Goal: Information Seeking & Learning: Learn about a topic

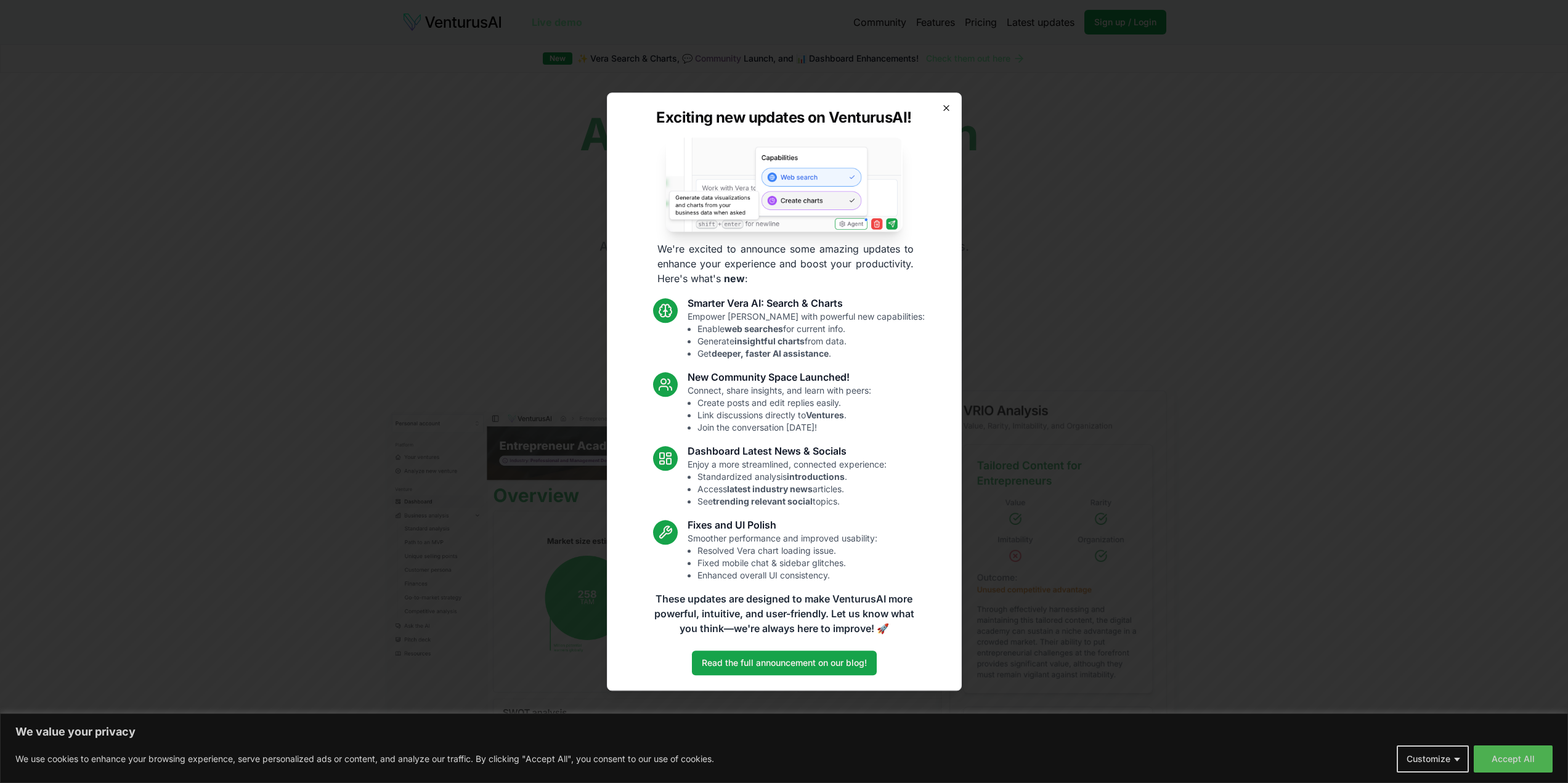
click at [944, 107] on icon "button" at bounding box center [946, 108] width 10 height 10
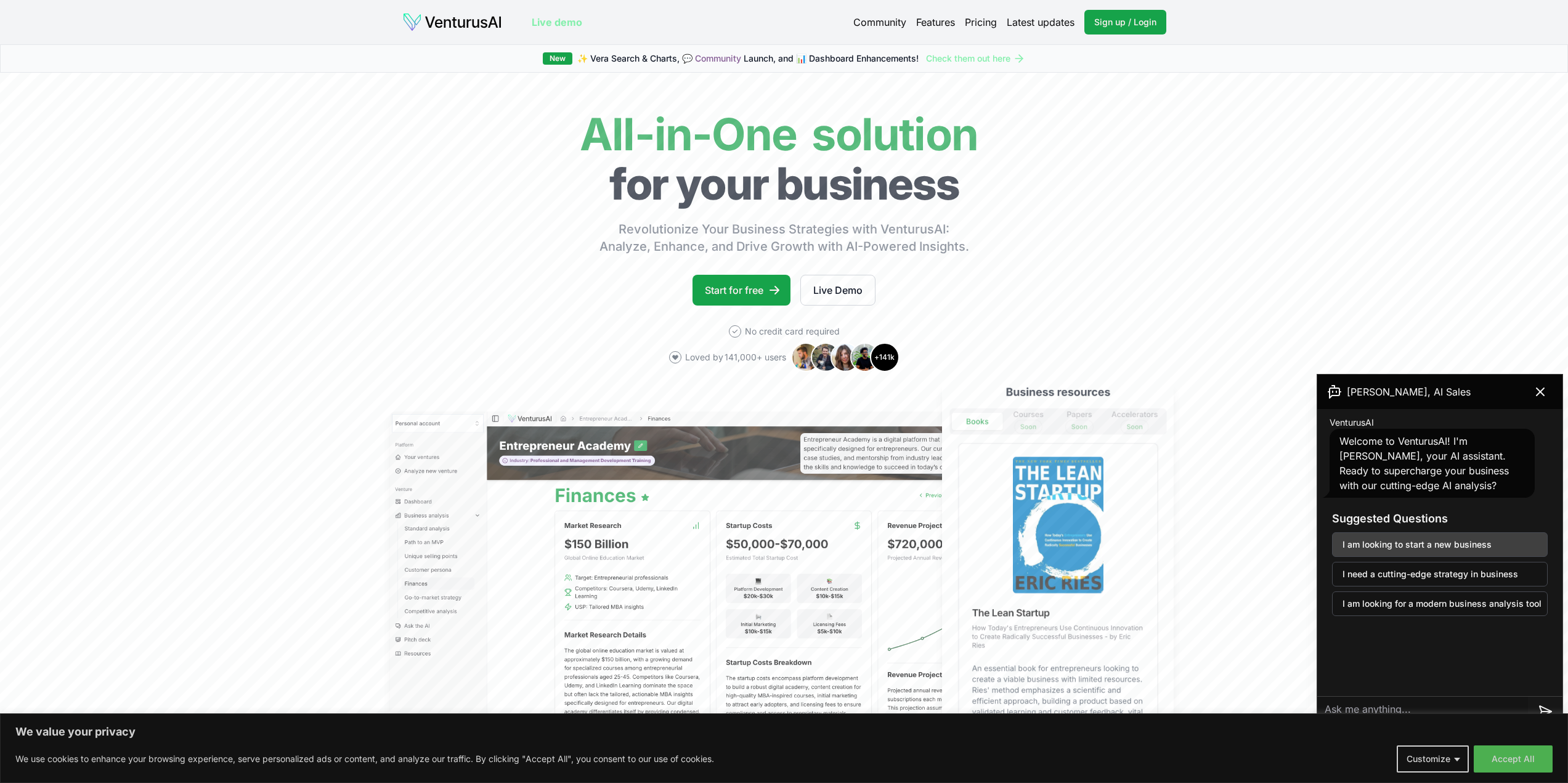
click at [1465, 544] on button "I am looking to start a new business" at bounding box center [1440, 544] width 216 height 24
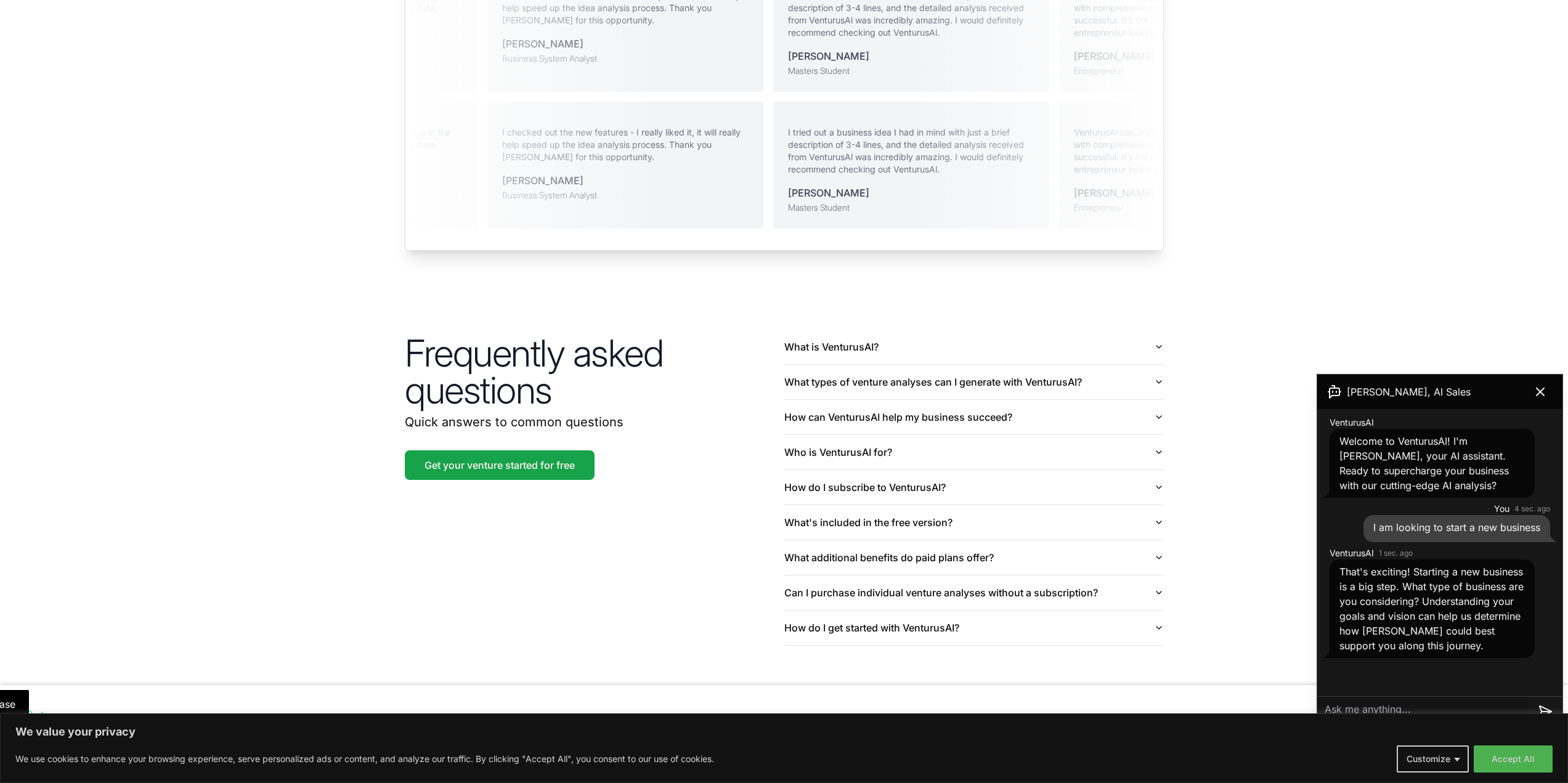
scroll to position [2655, 0]
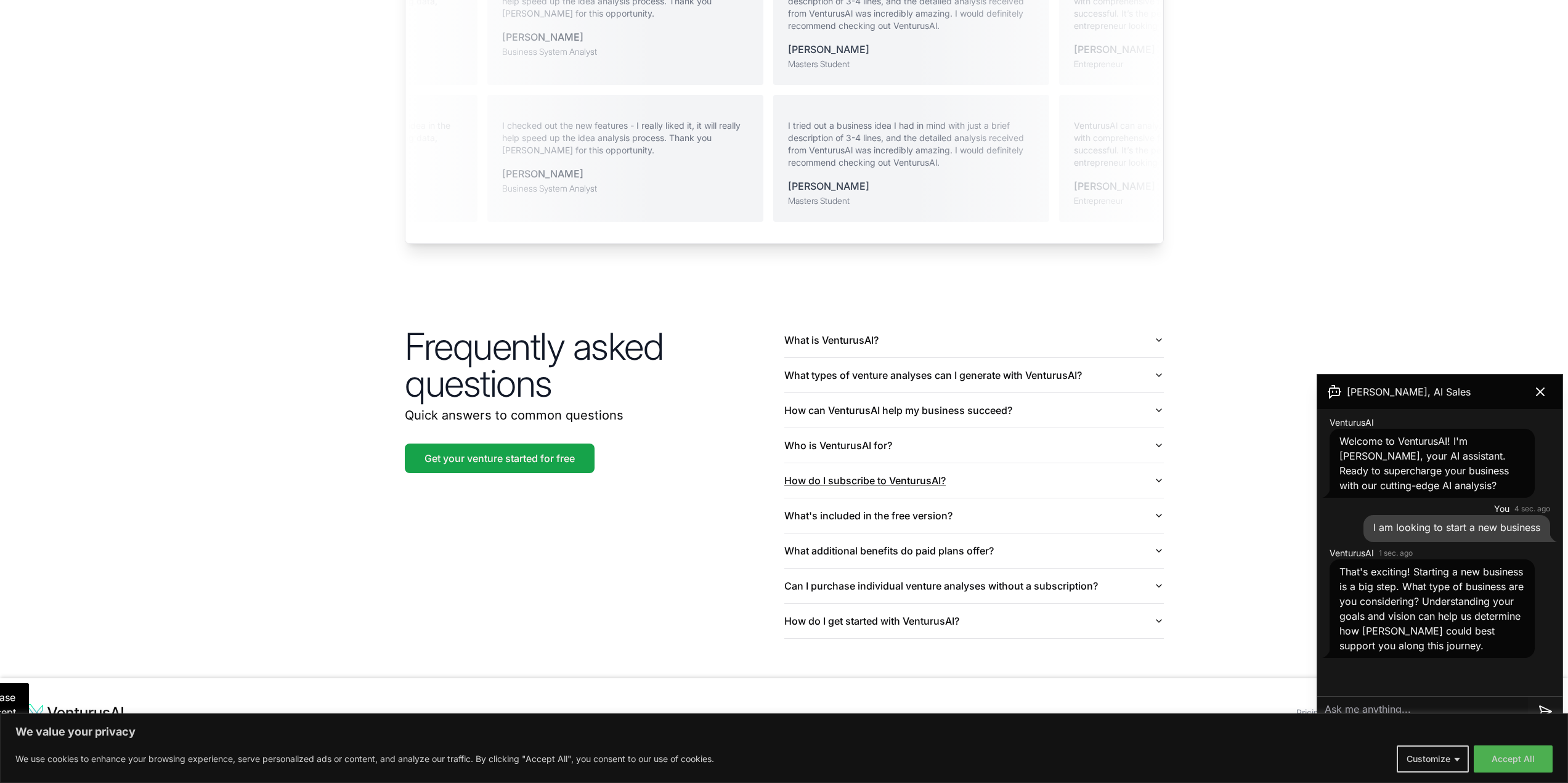
click at [1137, 470] on button "How do I subscribe to VenturusAI?" at bounding box center [974, 480] width 379 height 34
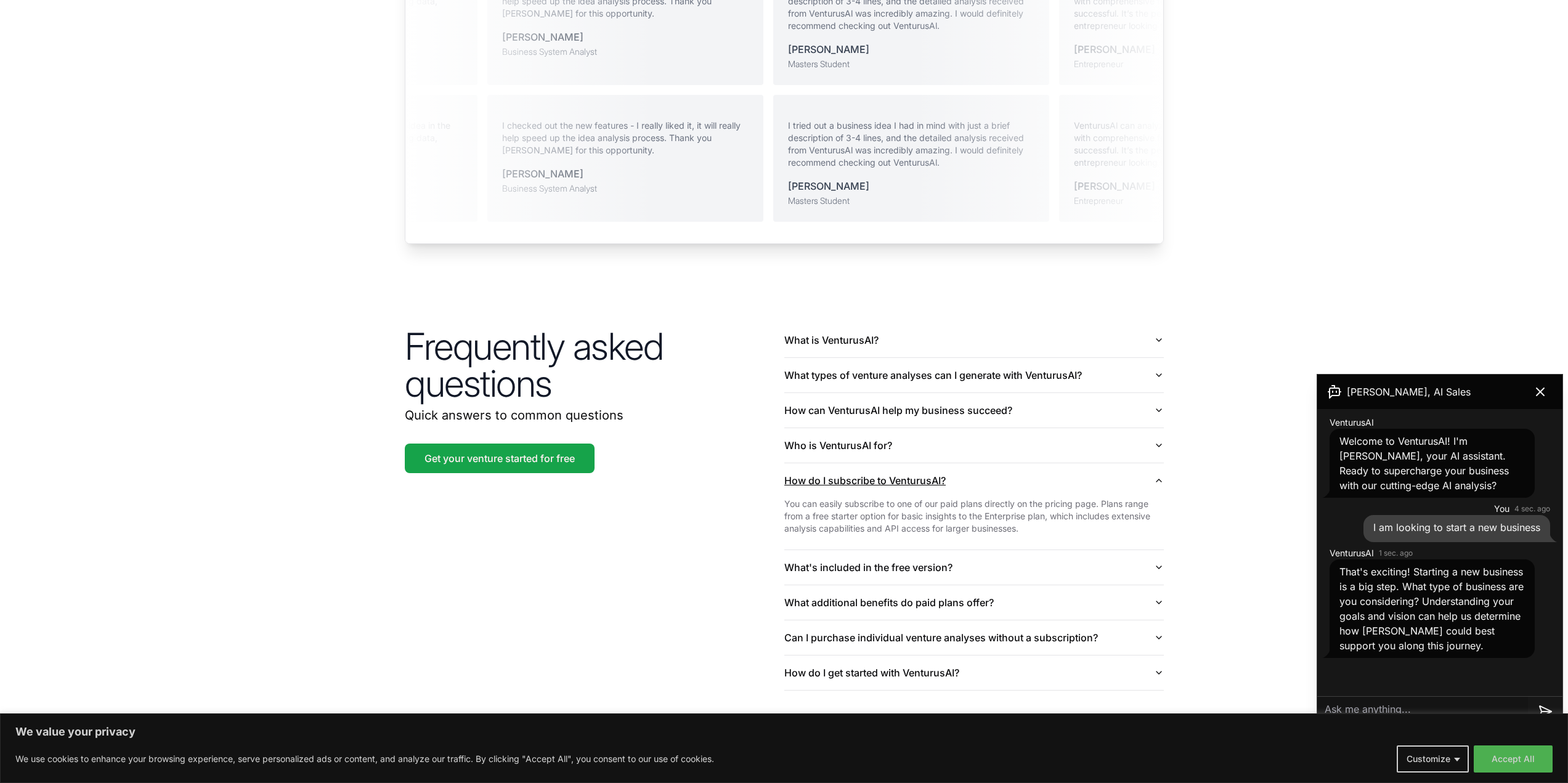
click at [1137, 470] on button "How do I subscribe to VenturusAI?" at bounding box center [974, 480] width 379 height 34
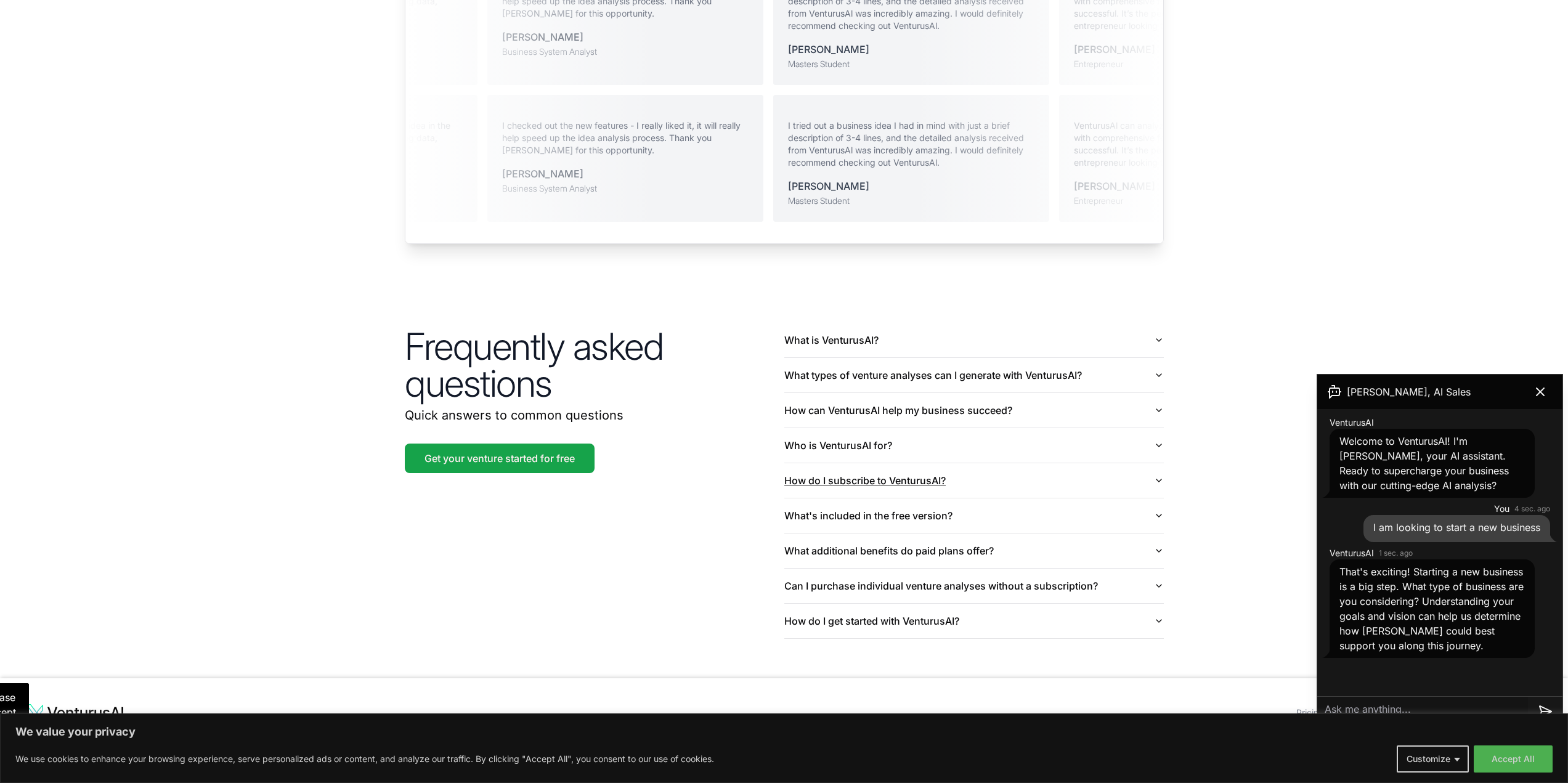
click at [1137, 470] on button "How do I subscribe to VenturusAI?" at bounding box center [974, 480] width 379 height 34
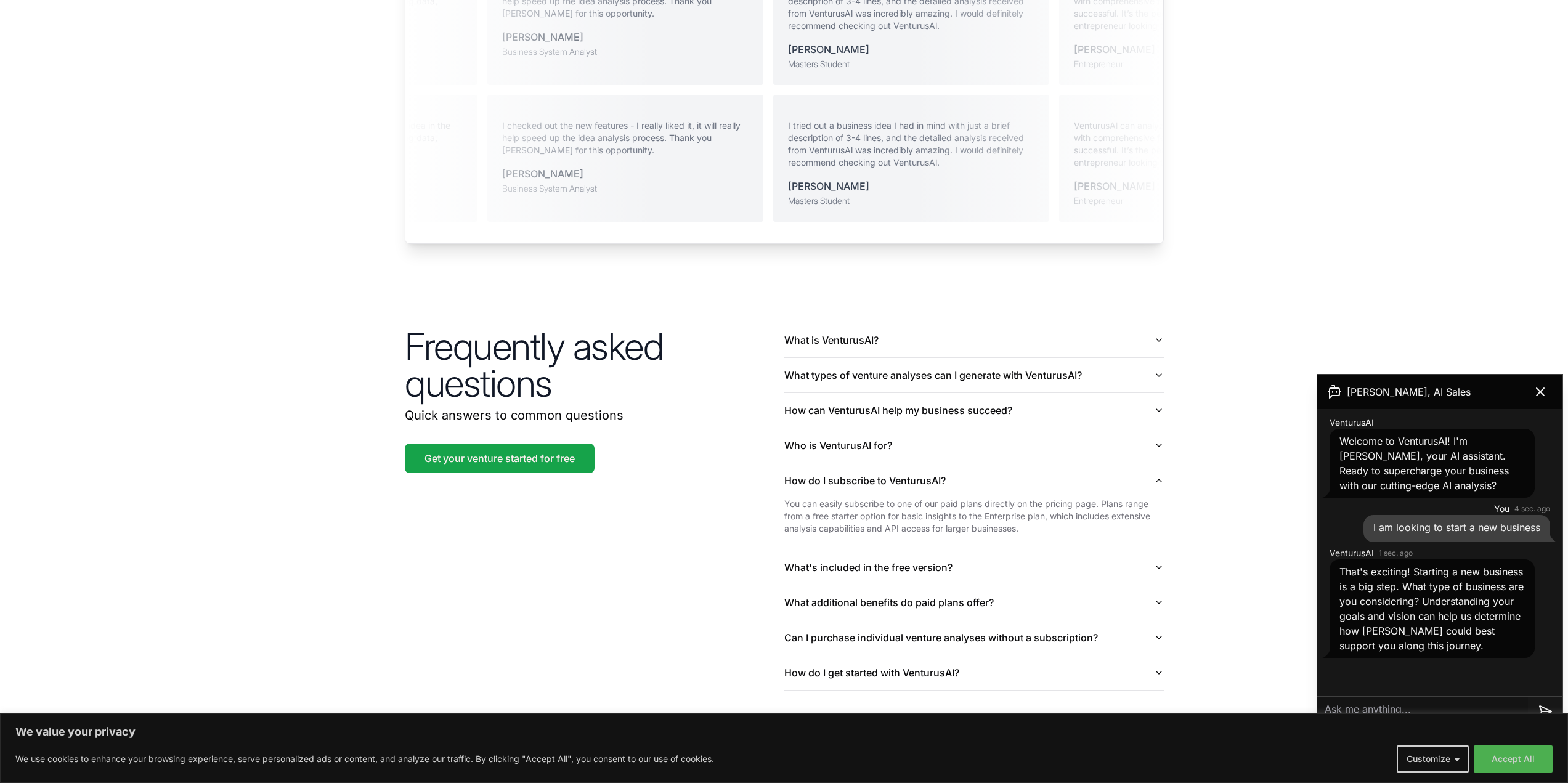
click at [1137, 470] on button "How do I subscribe to VenturusAI?" at bounding box center [974, 480] width 379 height 34
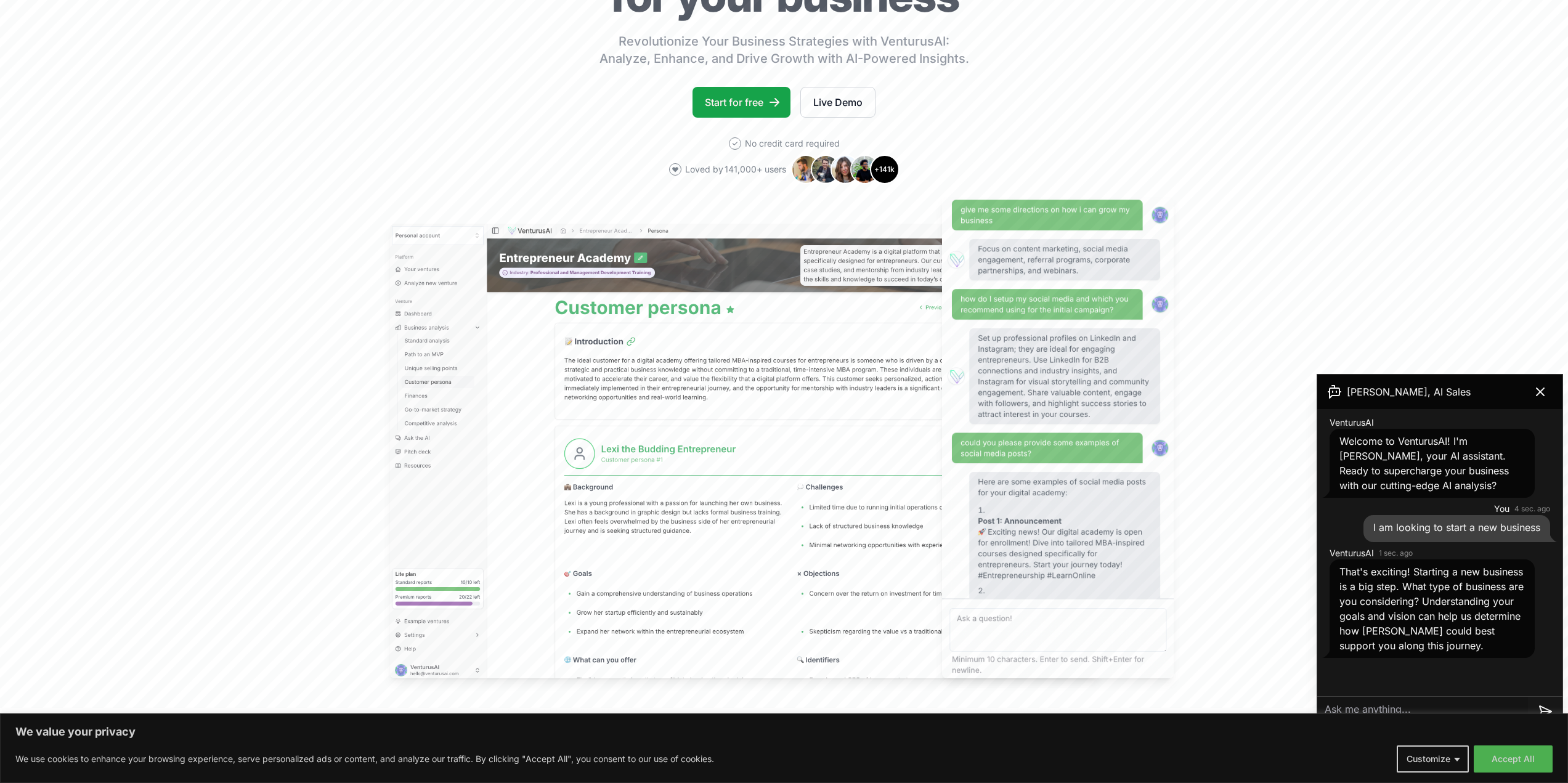
scroll to position [0, 0]
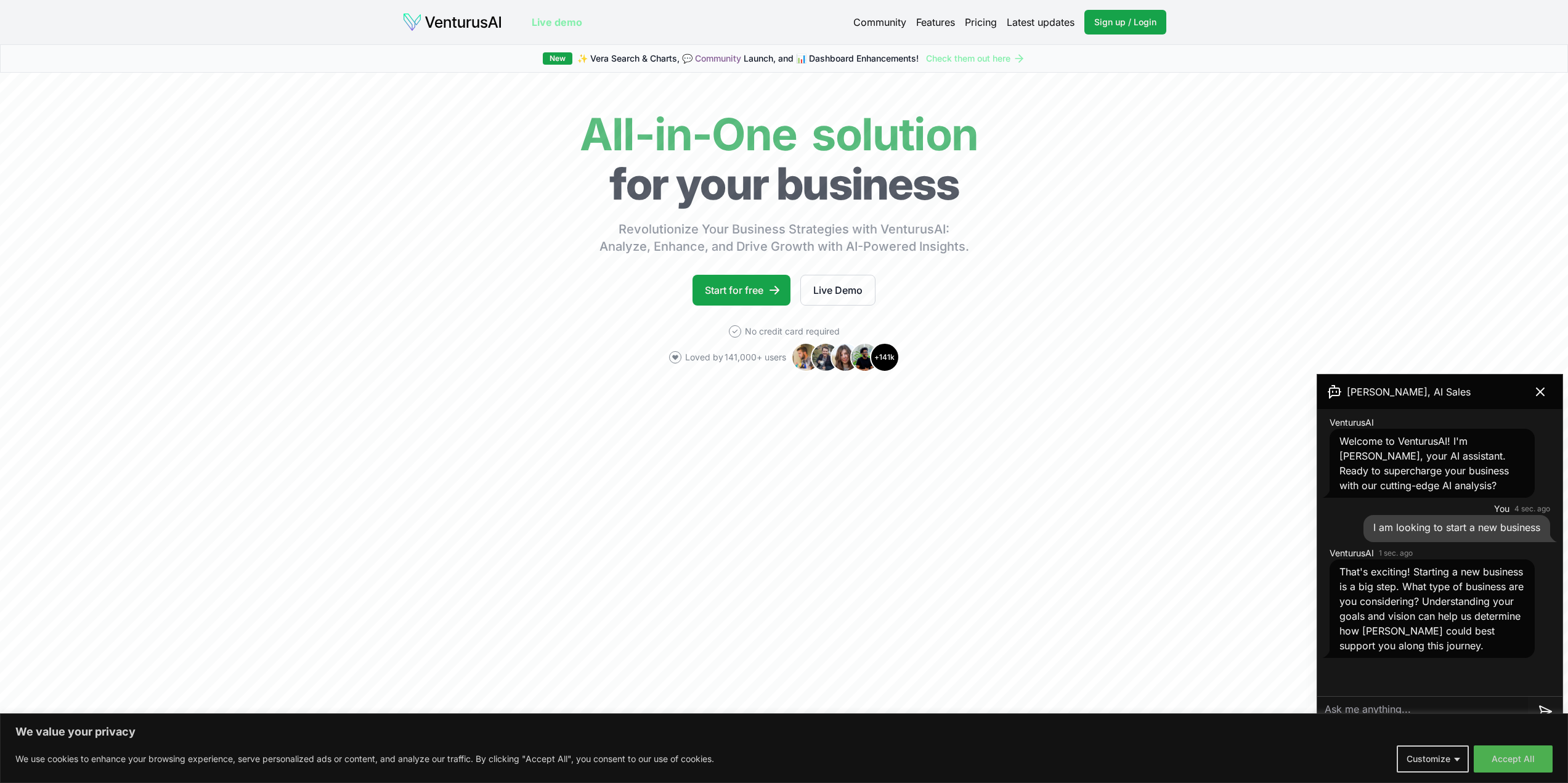
click at [977, 19] on link "Pricing" at bounding box center [980, 21] width 32 height 15
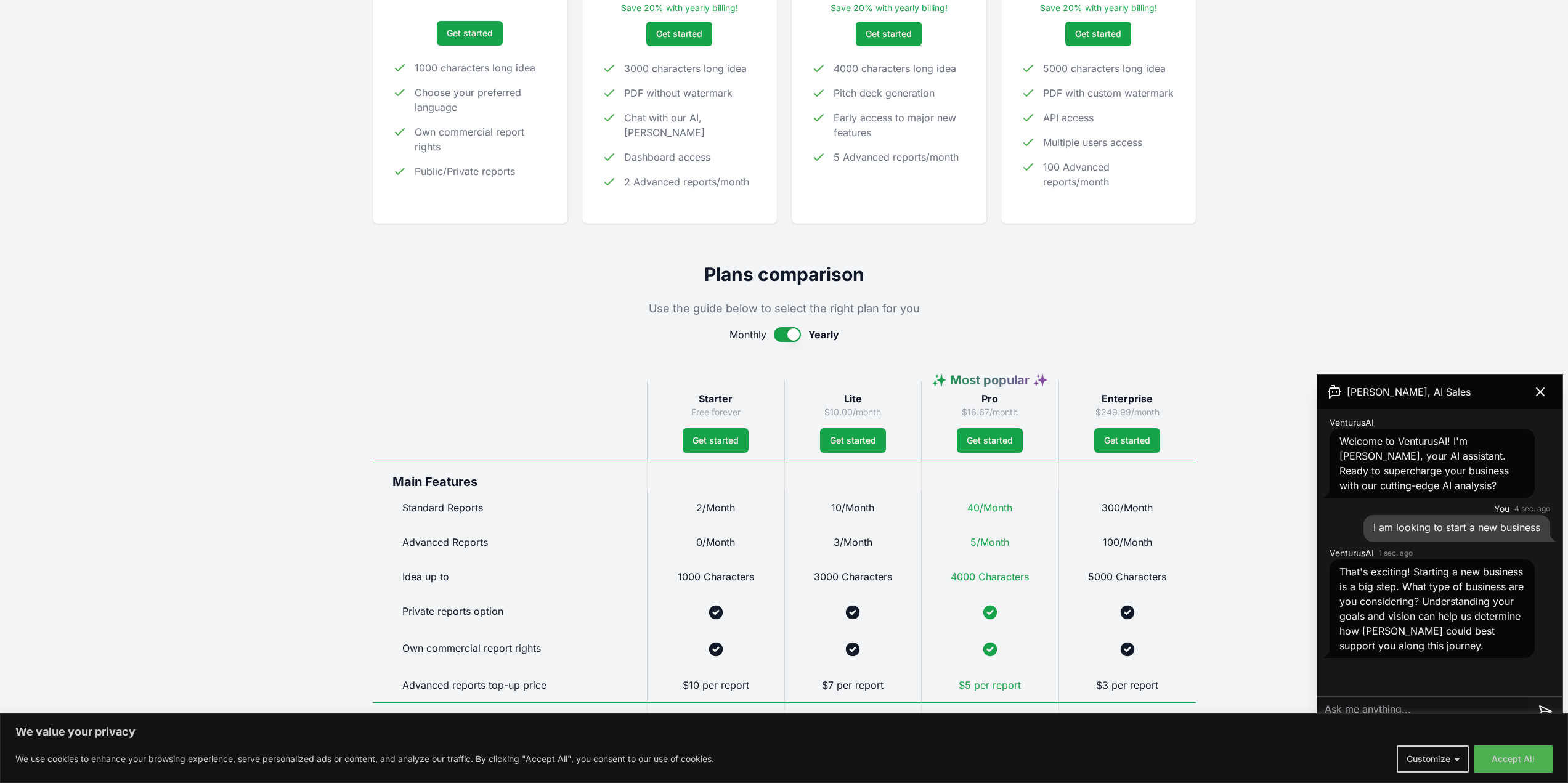
scroll to position [308, 0]
click at [1388, 705] on textarea at bounding box center [1422, 711] width 211 height 29
click at [1510, 762] on button "Accept All" at bounding box center [1513, 759] width 79 height 27
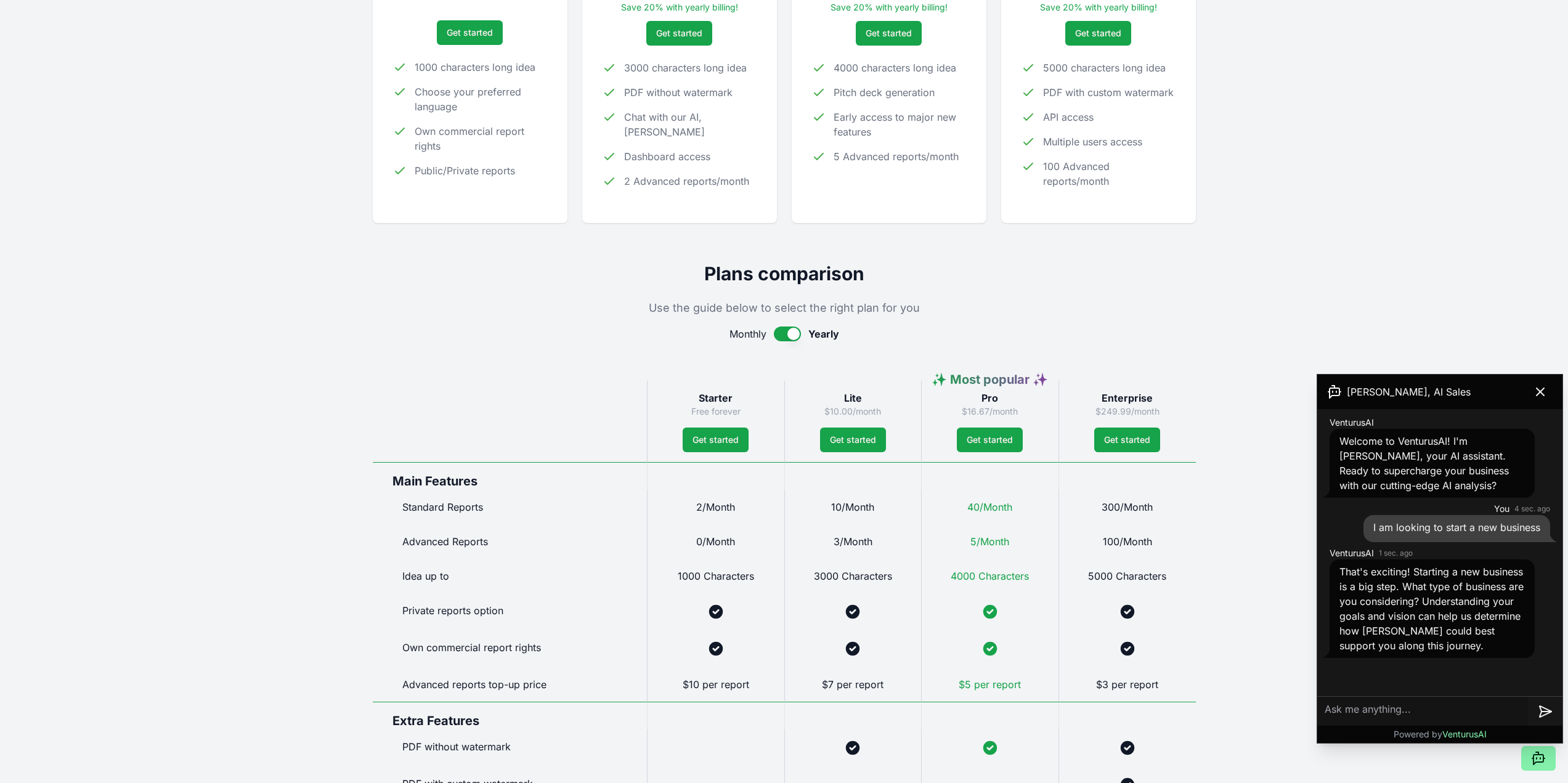
click at [1410, 715] on textarea at bounding box center [1422, 711] width 211 height 29
type textarea "chat gpt wrapper"
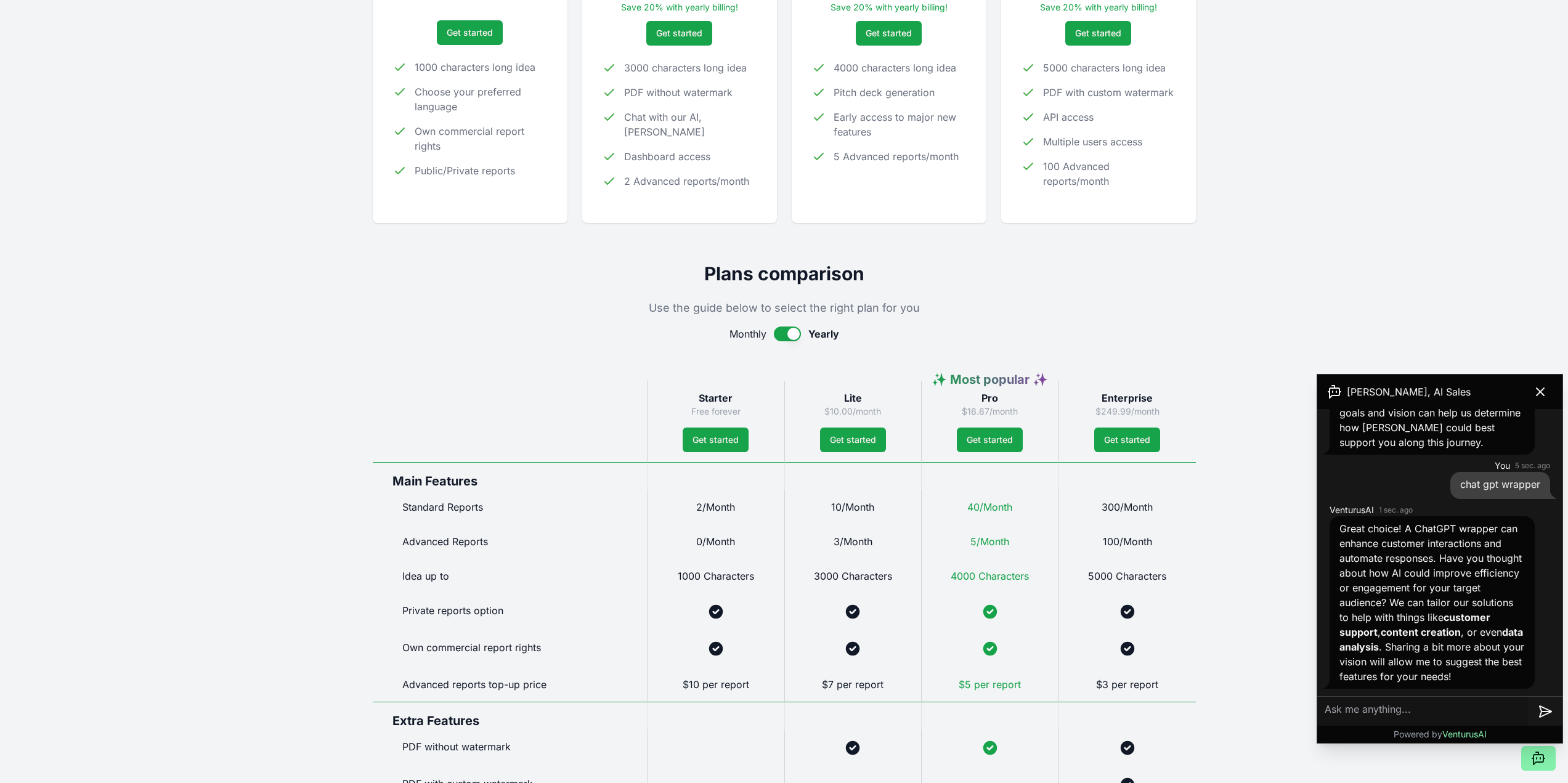
scroll to position [232, 0]
click at [1542, 388] on icon at bounding box center [1540, 391] width 15 height 15
